Goal: Task Accomplishment & Management: Complete application form

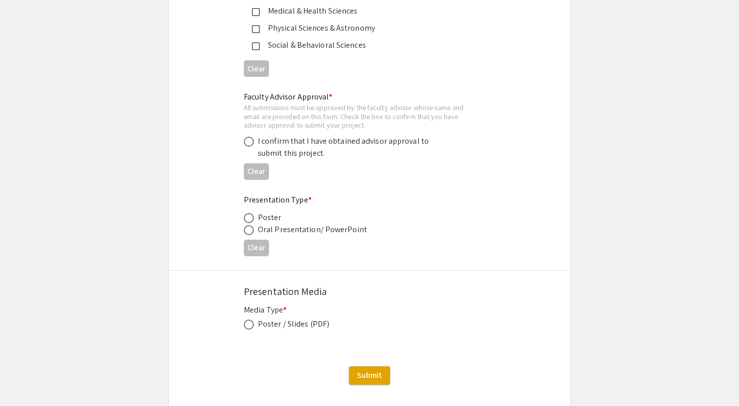
scroll to position [1468, 0]
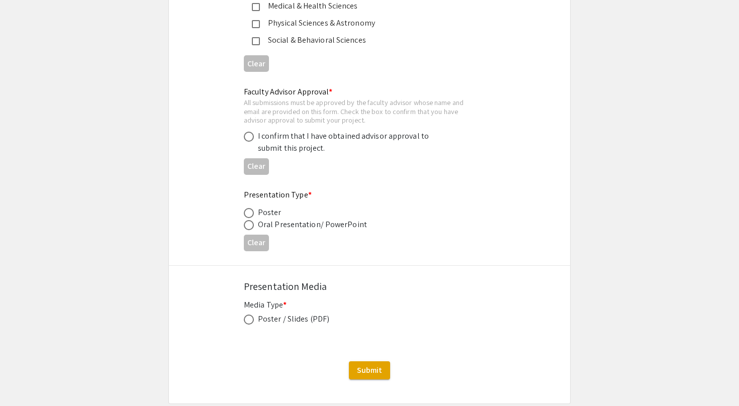
click at [299, 132] on div "I confirm that I have obtained advisor approval to submit this project." at bounding box center [346, 142] width 176 height 24
click at [247, 132] on span at bounding box center [249, 137] width 10 height 10
click at [247, 132] on input "radio" at bounding box center [249, 137] width 10 height 10
radio input "true"
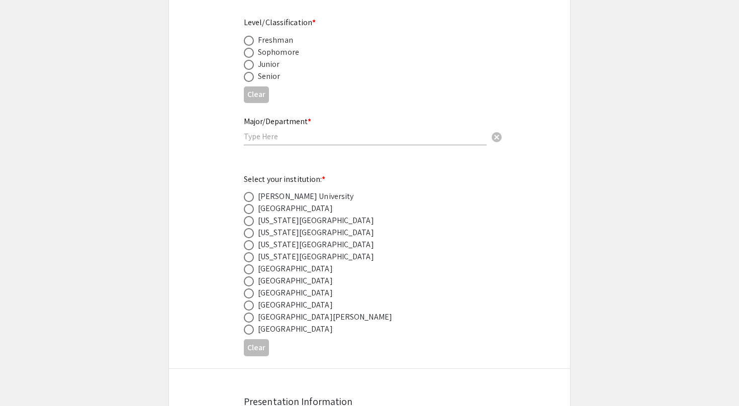
scroll to position [404, 0]
click at [252, 295] on span at bounding box center [249, 294] width 10 height 10
click at [252, 295] on input "radio" at bounding box center [249, 294] width 10 height 10
radio input "true"
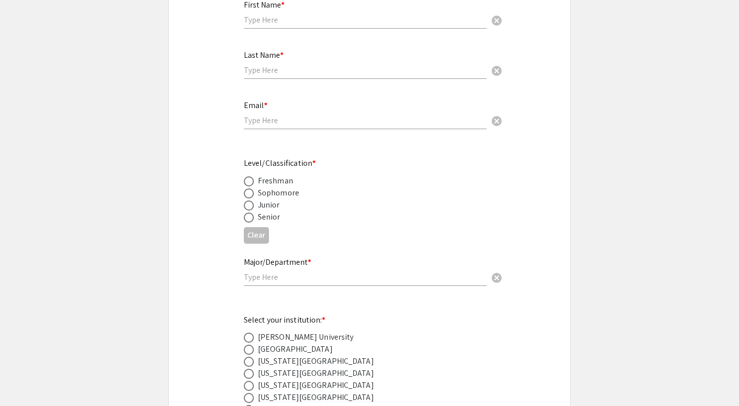
scroll to position [253, 0]
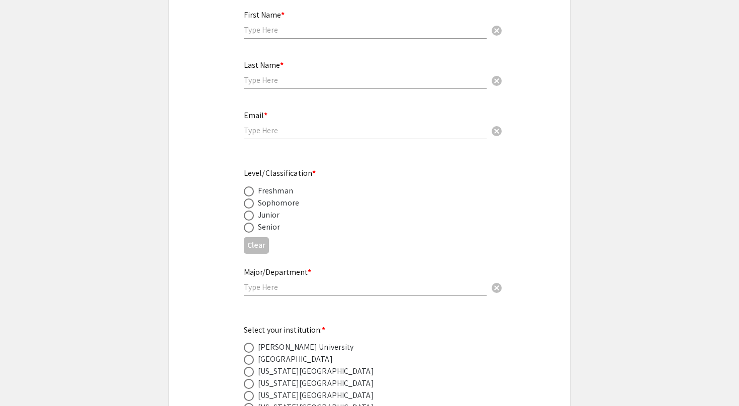
click at [249, 206] on span at bounding box center [249, 204] width 10 height 10
click at [249, 206] on input "radio" at bounding box center [249, 204] width 10 height 10
radio input "true"
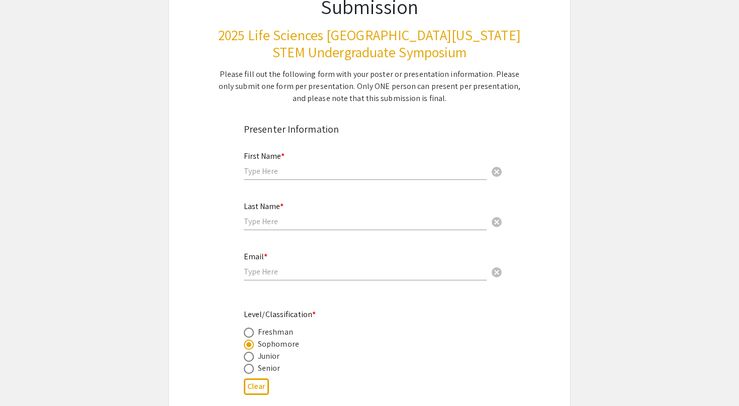
scroll to position [110, 0]
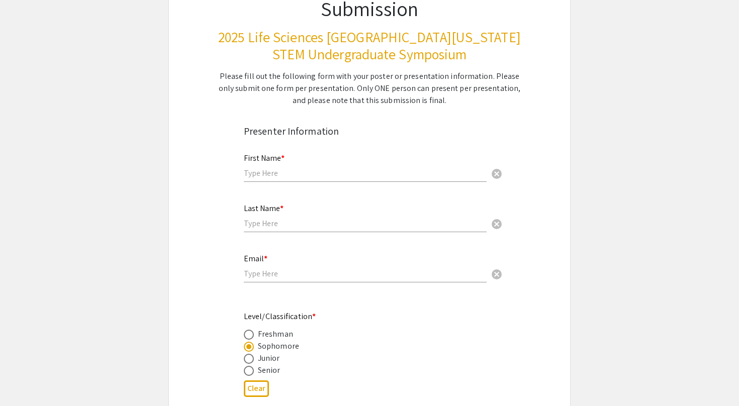
click at [281, 179] on div "First Name * cancel" at bounding box center [365, 163] width 243 height 38
type input "Janhavi"
type input "Tonge"
click at [299, 283] on div "Email * cancel" at bounding box center [365, 268] width 243 height 48
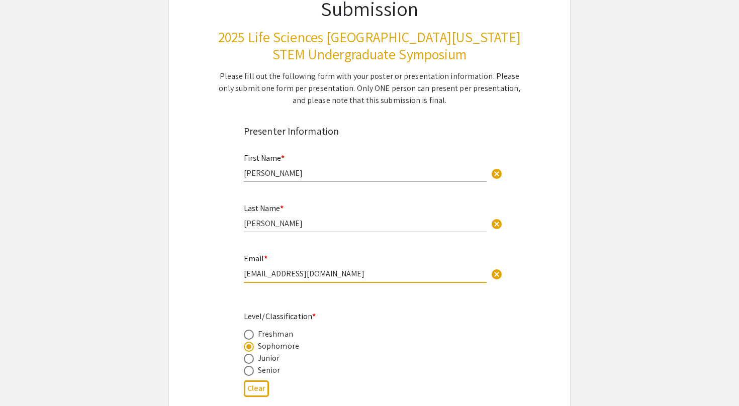
type input "j2349@mynsu.nova.edu"
click at [380, 328] on div "Freshman" at bounding box center [361, 334] width 235 height 12
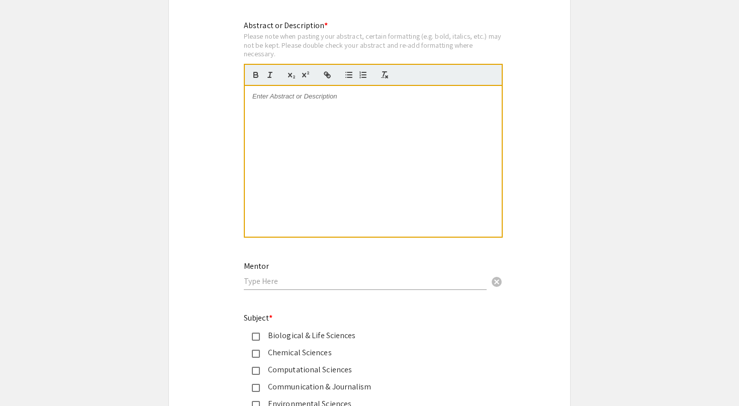
scroll to position [1012, 0]
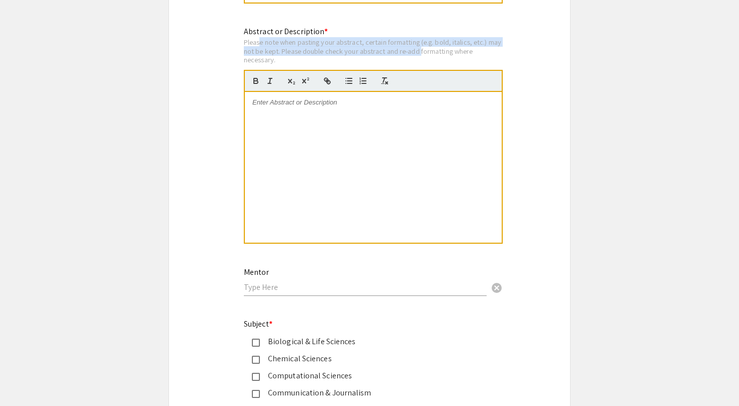
drag, startPoint x: 258, startPoint y: 40, endPoint x: 417, endPoint y: 49, distance: 159.1
click at [417, 49] on div "Please note when pasting your abstract, certain formatting (e.g. bold, italics,…" at bounding box center [373, 51] width 259 height 27
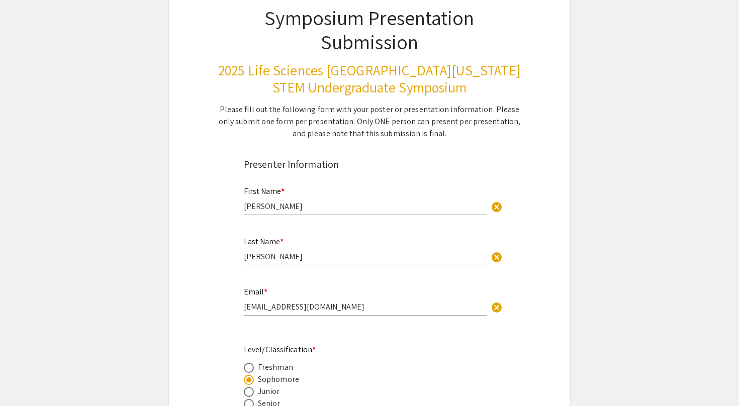
scroll to position [75, 0]
